Goal: Check status: Check status

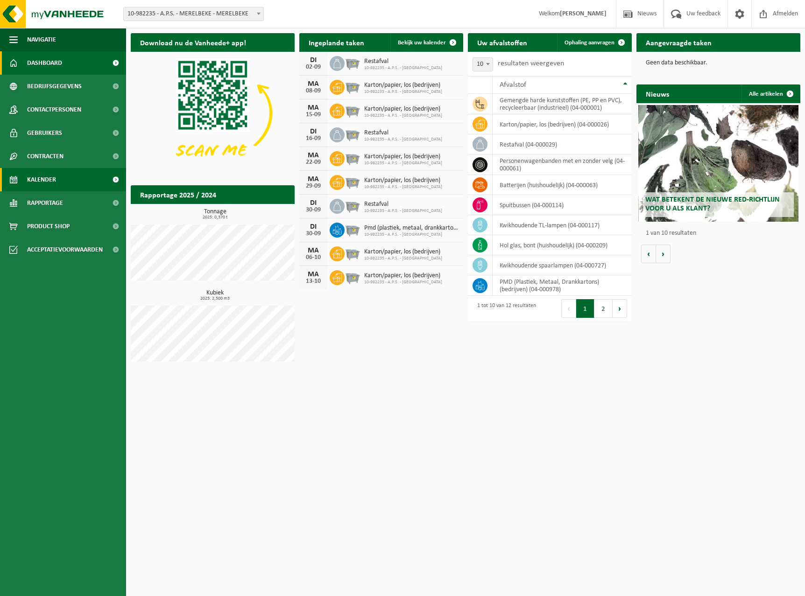
click at [38, 179] on span "Kalender" at bounding box center [41, 179] width 29 height 23
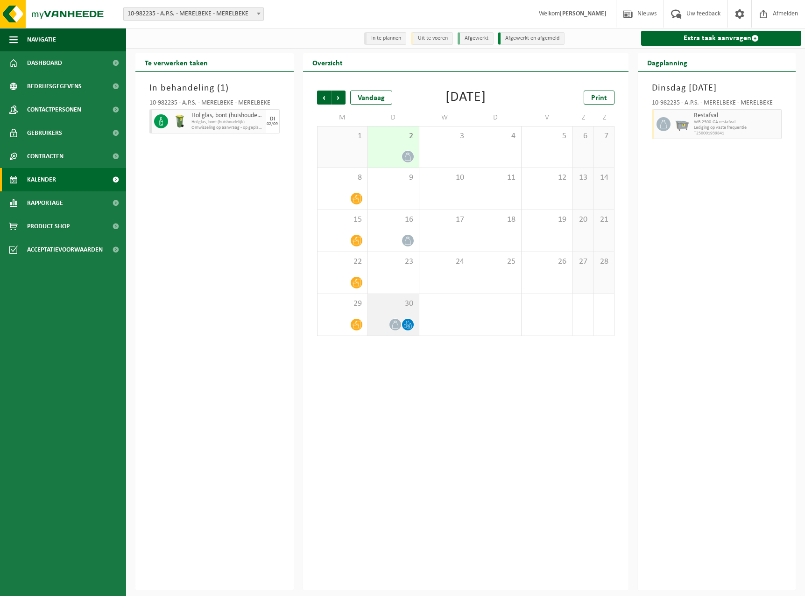
click at [407, 326] on icon at bounding box center [408, 326] width 2 height 3
click at [391, 323] on icon at bounding box center [395, 325] width 8 height 8
click at [395, 323] on icon at bounding box center [395, 325] width 6 height 8
